Goal: Information Seeking & Learning: Learn about a topic

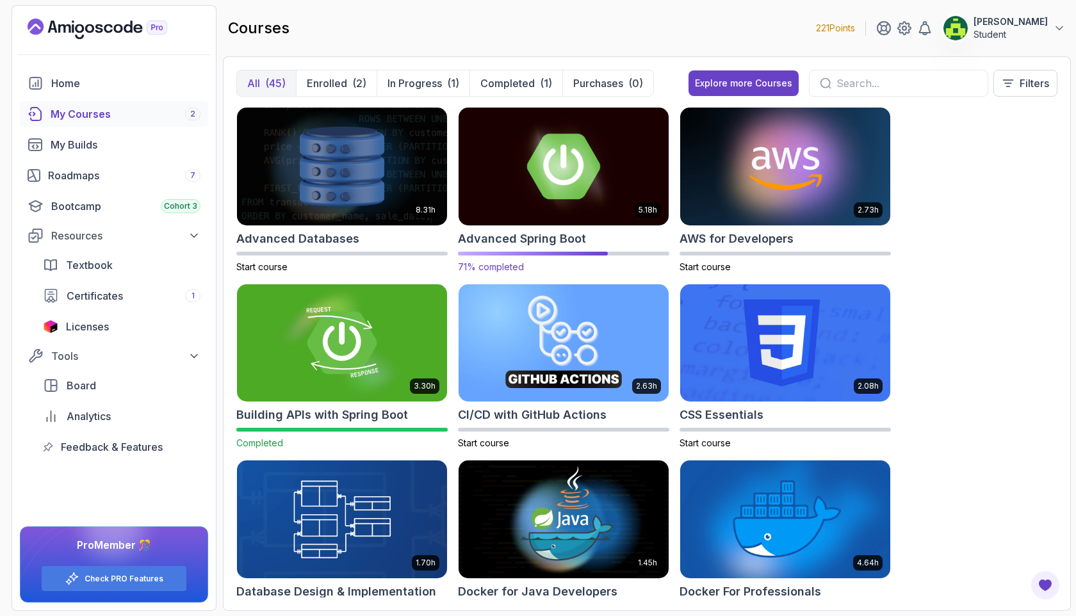
click at [549, 187] on img at bounding box center [563, 166] width 220 height 124
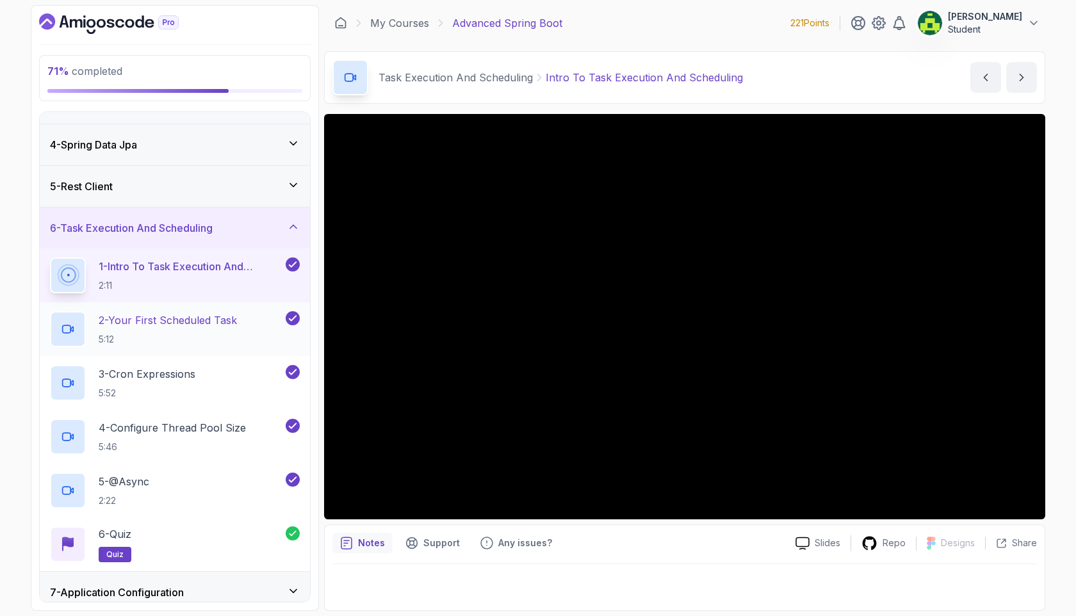
scroll to position [316, 0]
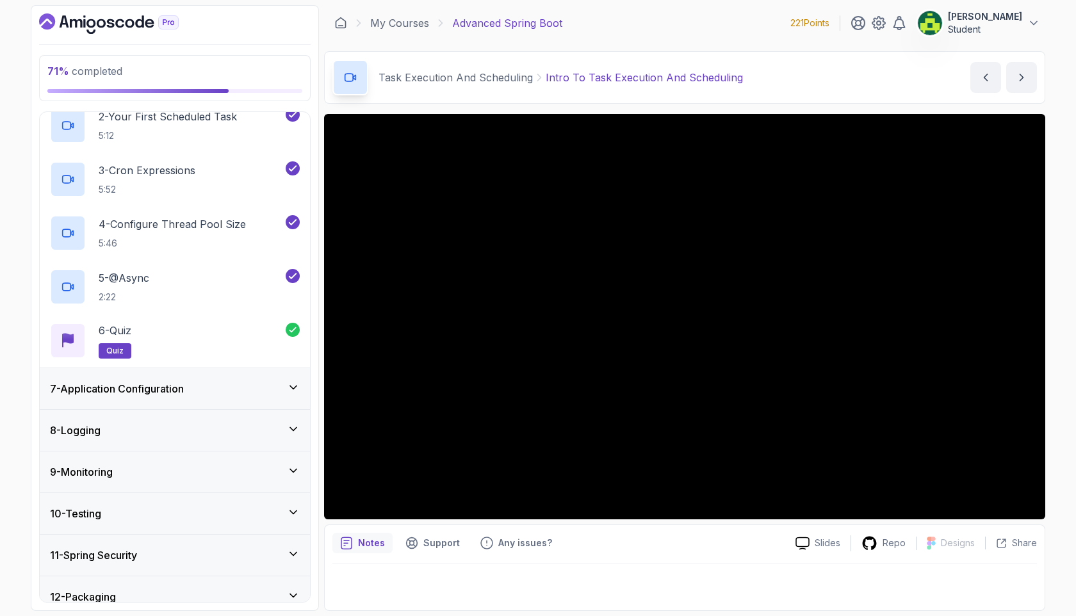
click at [209, 384] on div "7 - Application Configuration" at bounding box center [175, 388] width 250 height 15
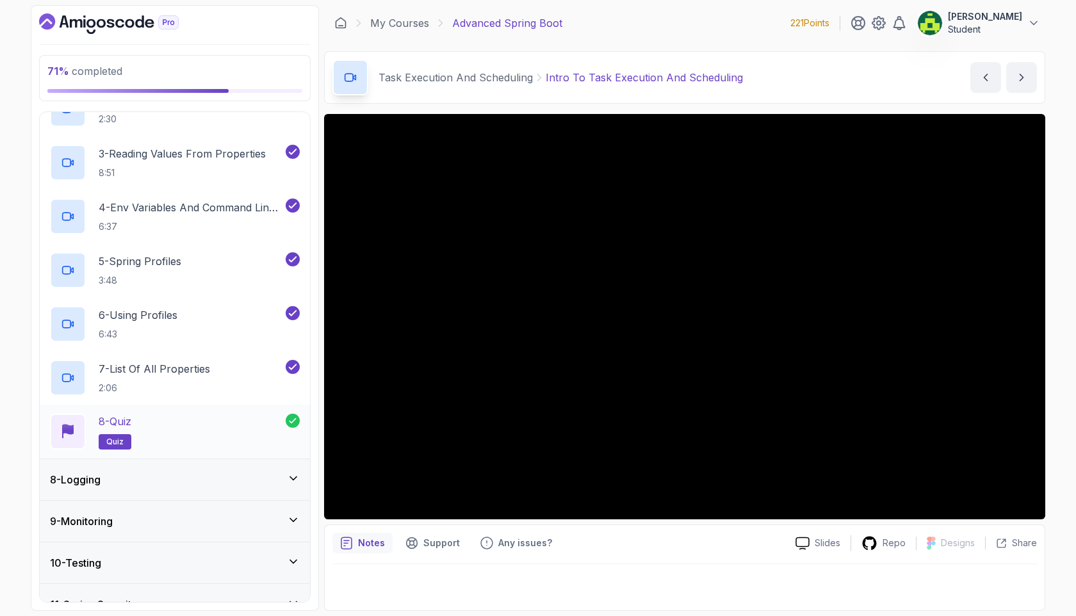
scroll to position [480, 0]
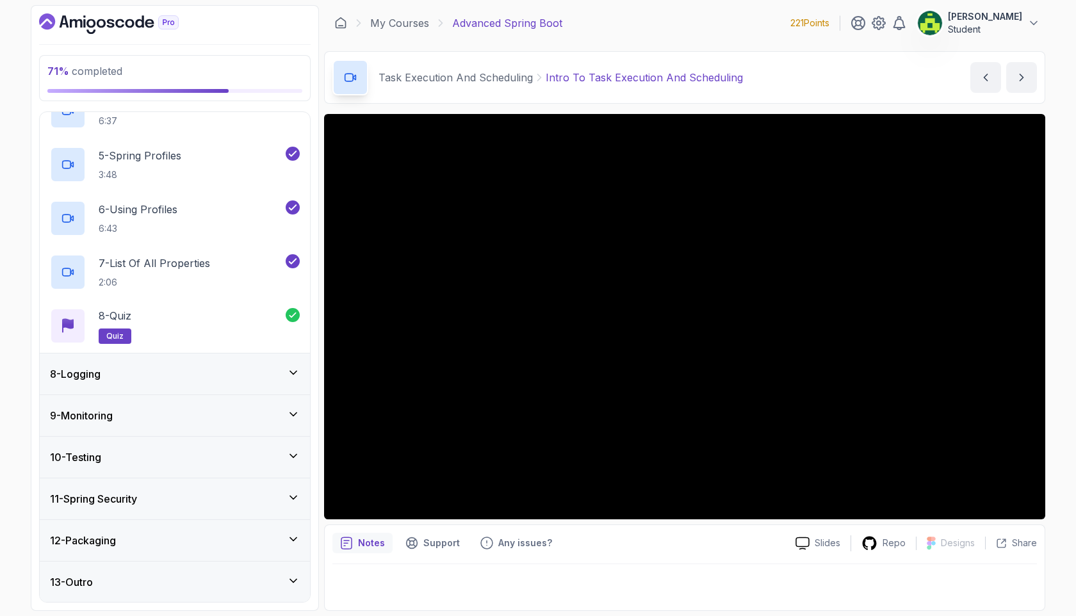
click at [229, 358] on div "8 - Logging" at bounding box center [175, 373] width 270 height 41
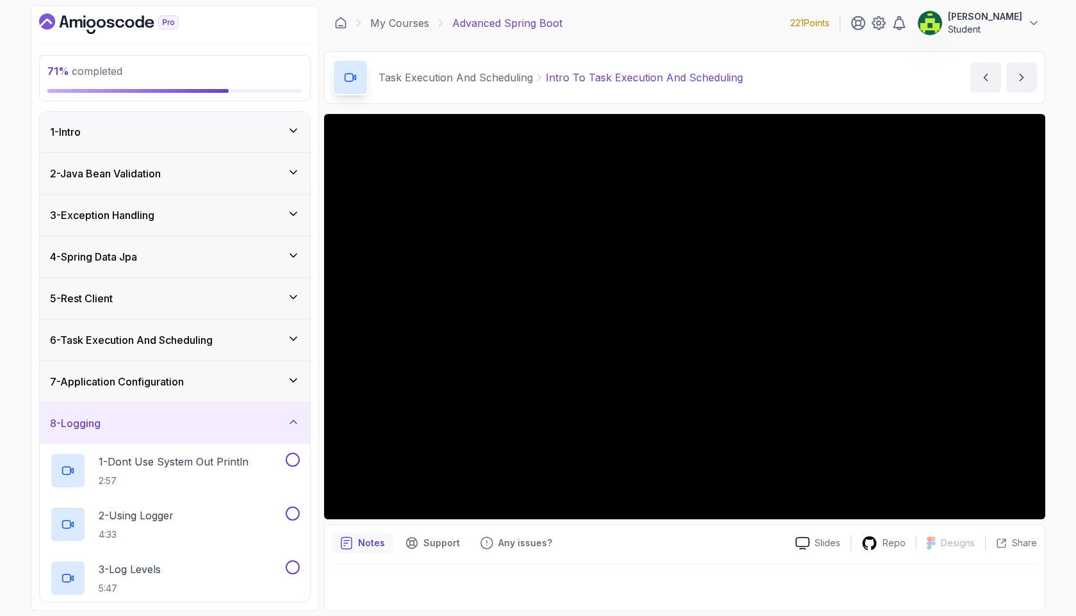
scroll to position [0, 0]
click at [198, 453] on div "1 - Dont Use System Out Println 2:57" at bounding box center [166, 471] width 233 height 36
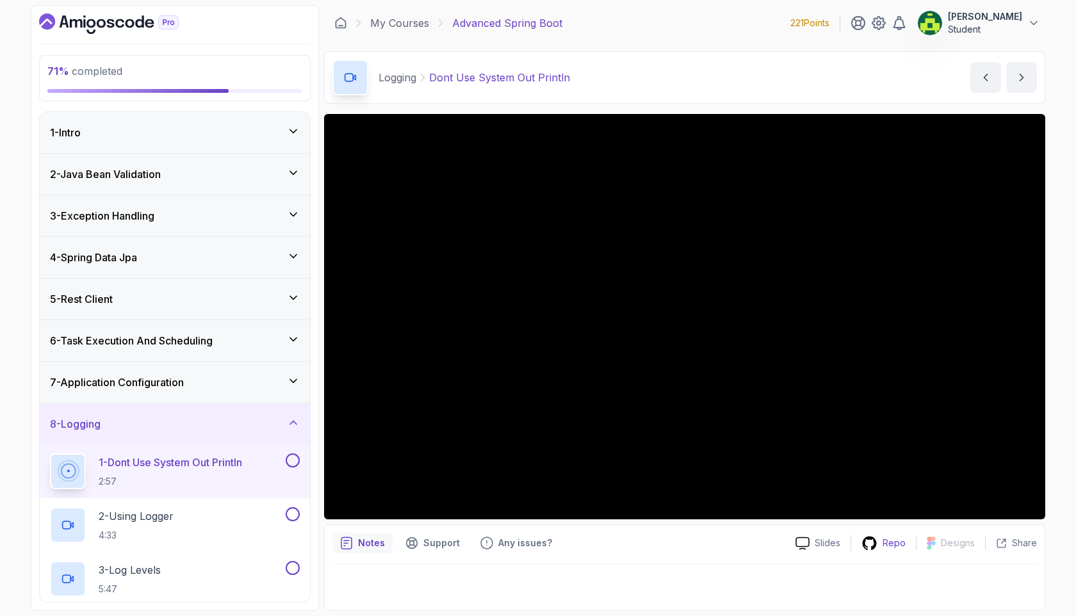
click at [885, 542] on p "Repo" at bounding box center [893, 543] width 23 height 13
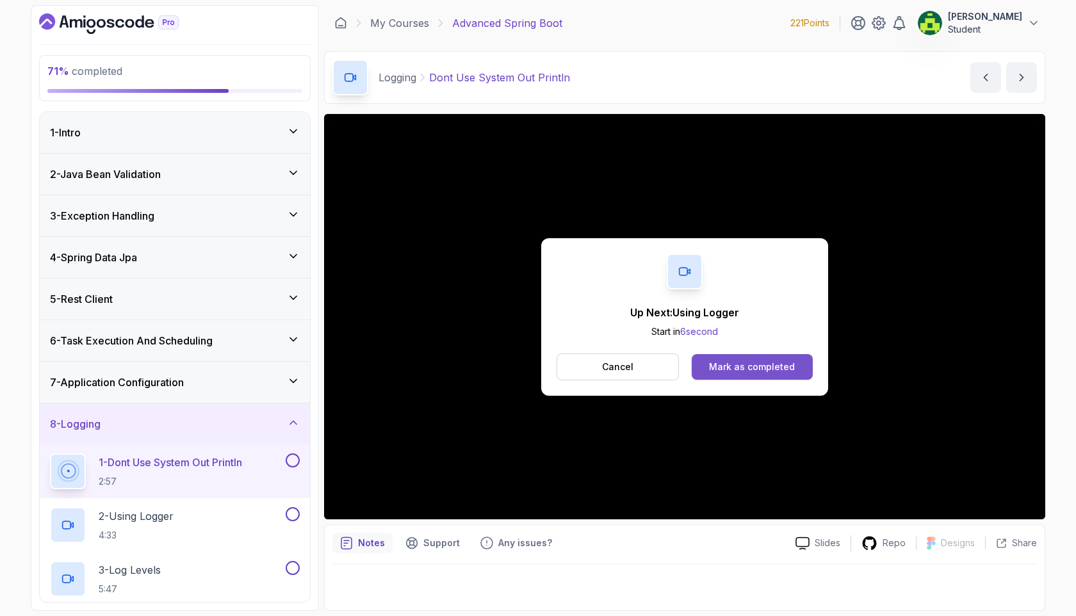
click at [754, 373] on div "Mark as completed" at bounding box center [752, 366] width 86 height 13
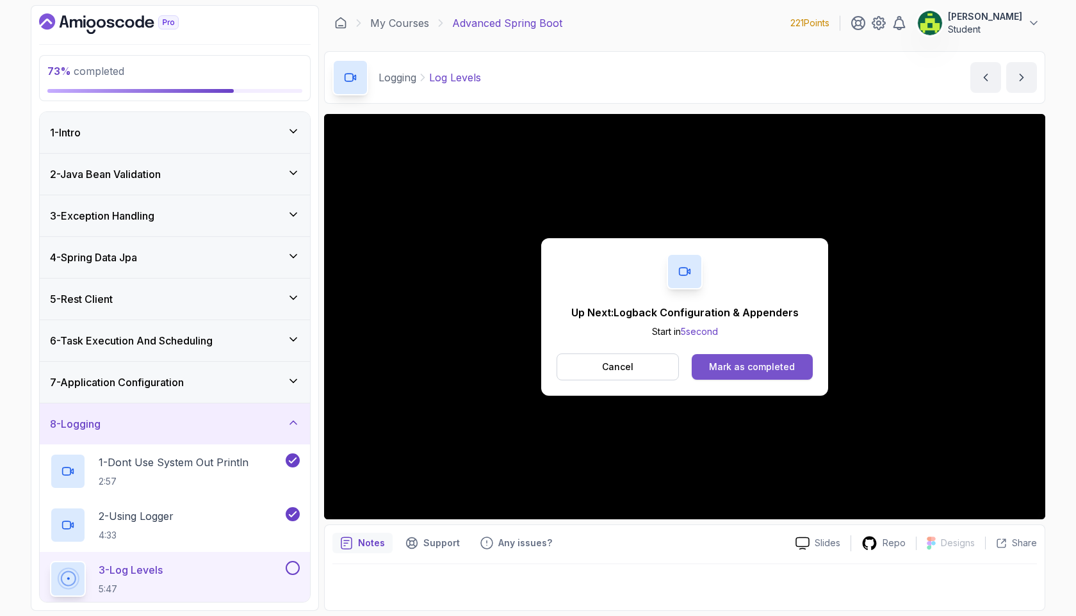
click at [736, 361] on div "Mark as completed" at bounding box center [752, 366] width 86 height 13
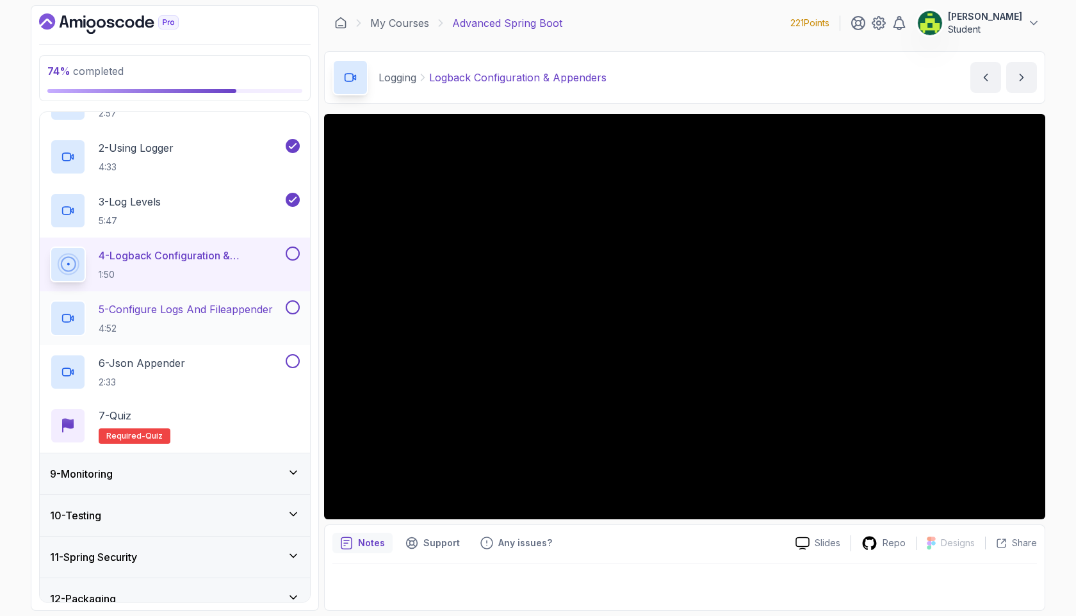
scroll to position [209, 0]
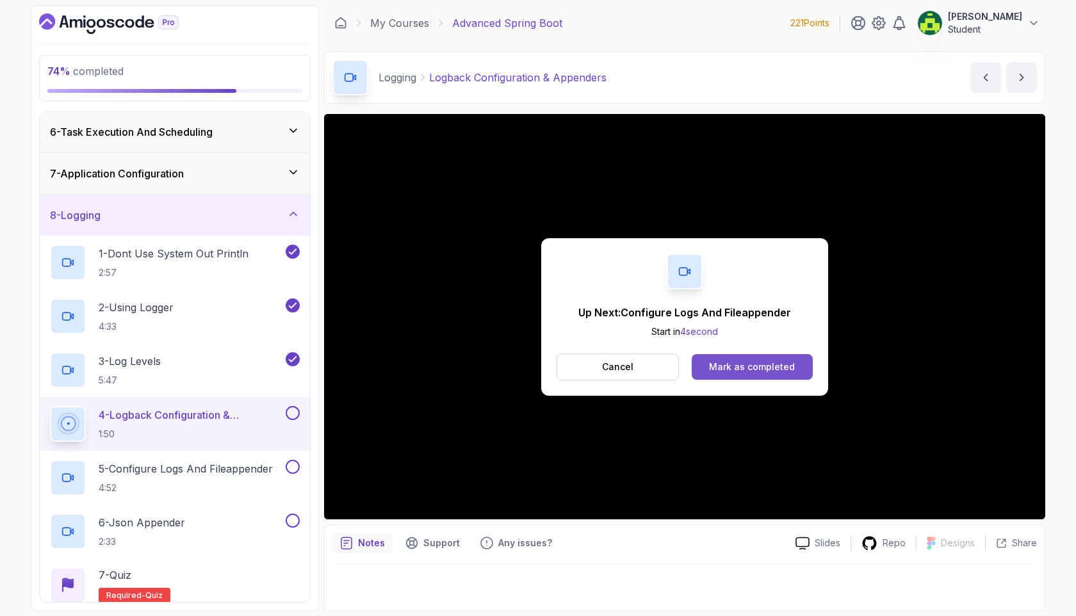
click at [786, 360] on div "Mark as completed" at bounding box center [752, 366] width 86 height 13
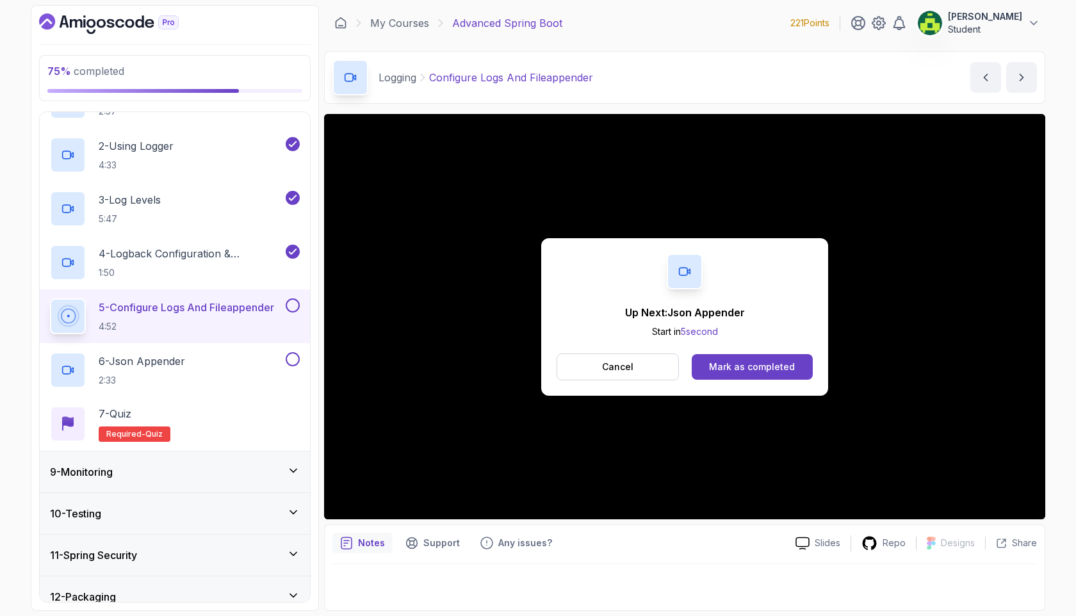
scroll to position [407, 0]
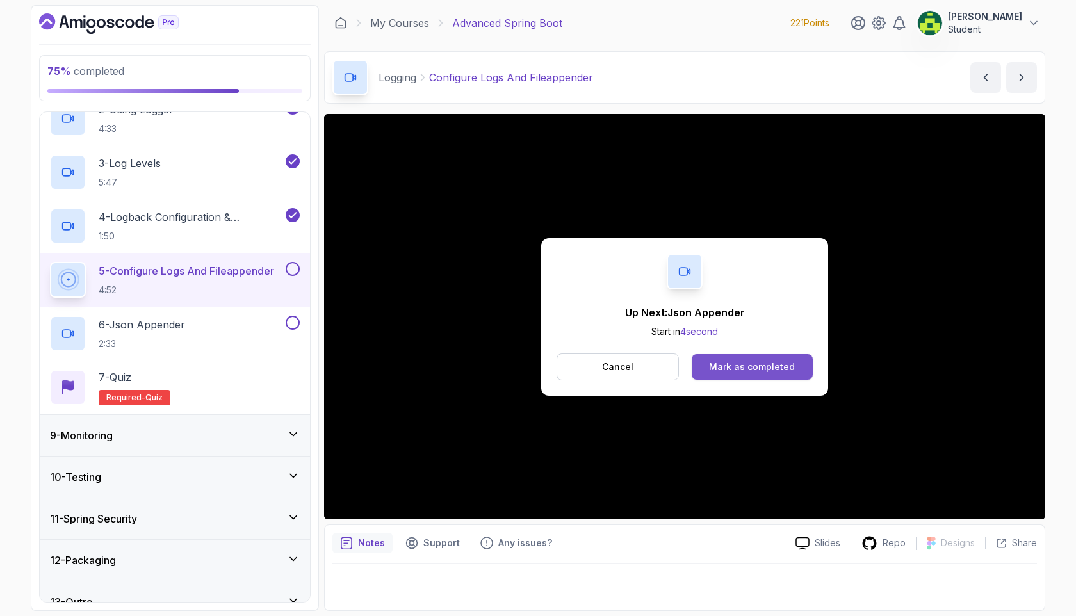
click at [741, 366] on div "Mark as completed" at bounding box center [752, 366] width 86 height 13
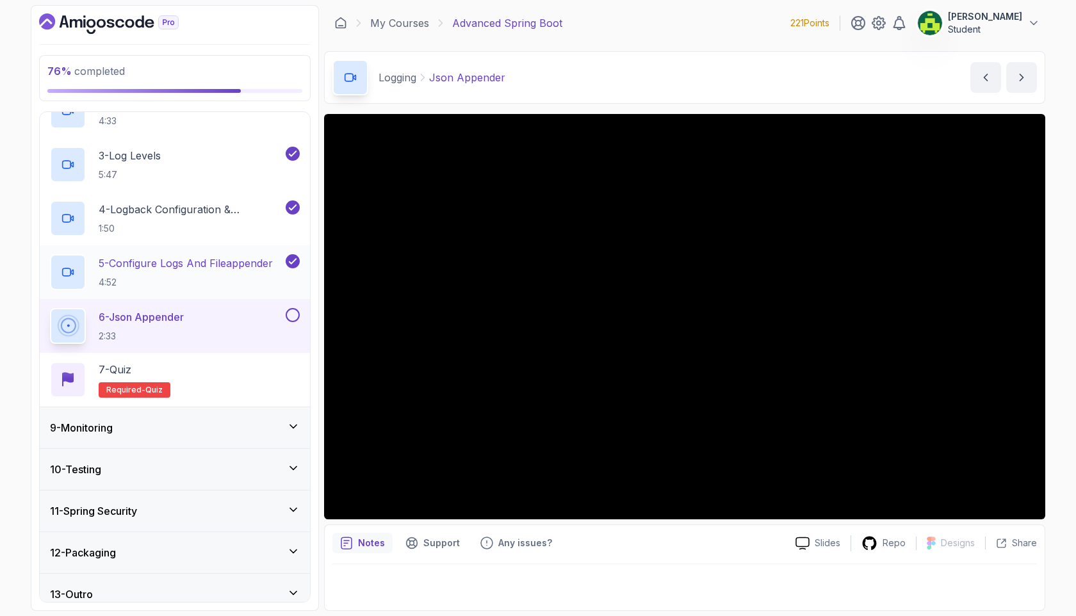
scroll to position [426, 0]
